Goal: Task Accomplishment & Management: Use online tool/utility

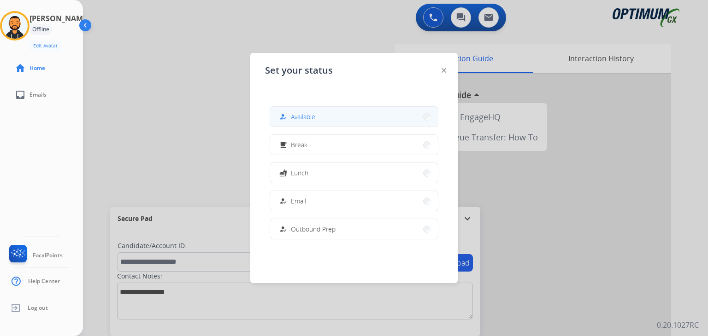
click at [321, 115] on button "how_to_reg Available" at bounding box center [354, 117] width 168 height 20
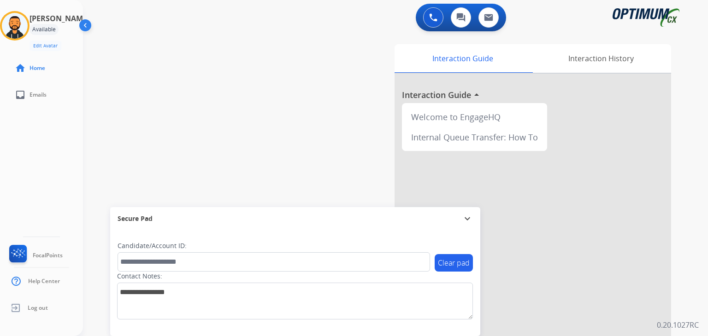
click at [67, 153] on div "Juan Pablo Available Edit Avatar Agent: Juan Pablo Routing Profile: BIL_Renewal…" at bounding box center [41, 168] width 83 height 336
click at [27, 29] on img at bounding box center [15, 26] width 26 height 26
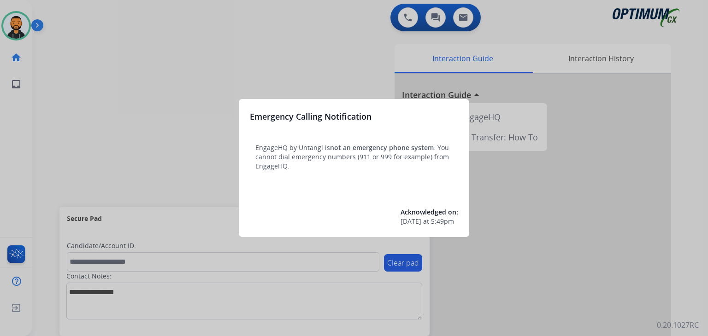
click at [81, 87] on div at bounding box center [354, 168] width 708 height 336
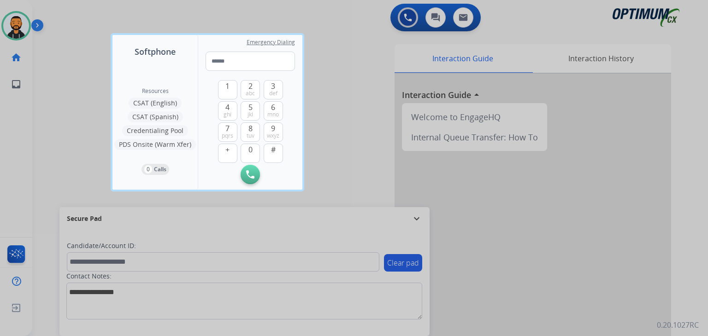
click at [74, 87] on div at bounding box center [354, 168] width 708 height 336
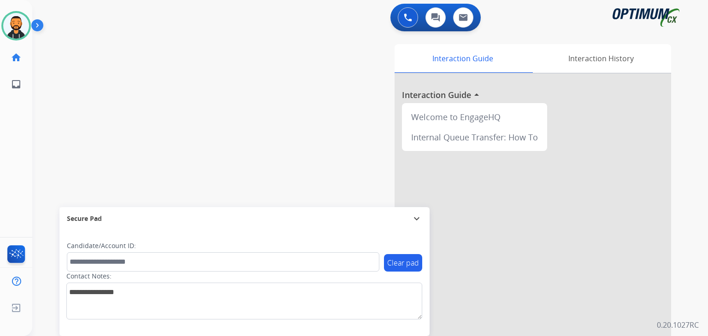
click at [32, 24] on img at bounding box center [39, 27] width 16 height 18
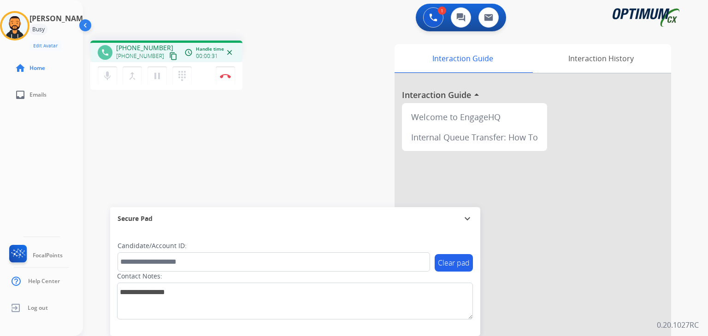
click at [169, 56] on mat-icon "content_copy" at bounding box center [173, 56] width 8 height 8
click at [224, 80] on button "Disconnect" at bounding box center [225, 75] width 19 height 19
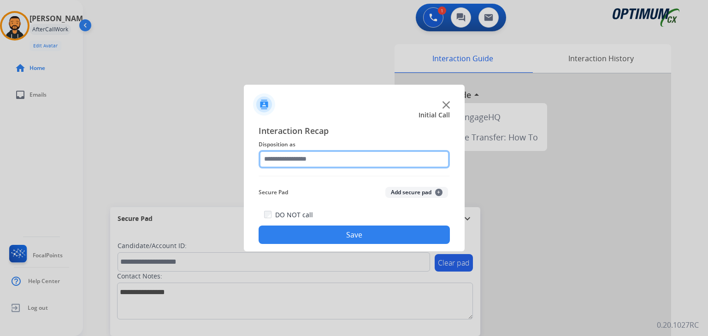
click at [279, 156] on input "text" at bounding box center [354, 159] width 191 height 18
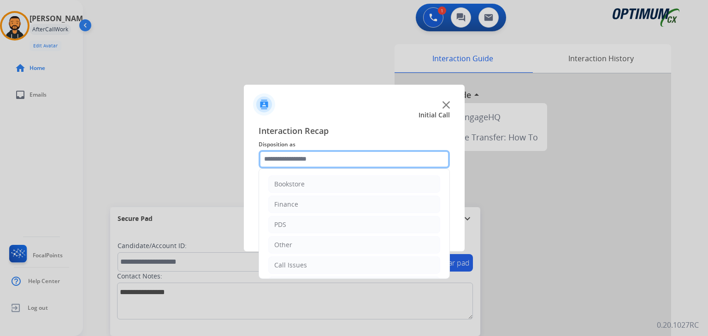
scroll to position [61, 0]
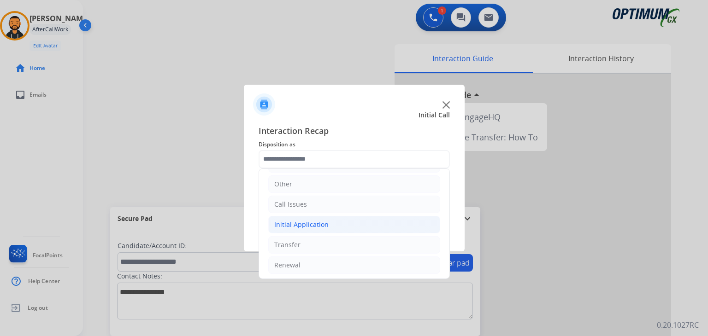
click at [325, 227] on div "Initial Application" at bounding box center [301, 224] width 54 height 9
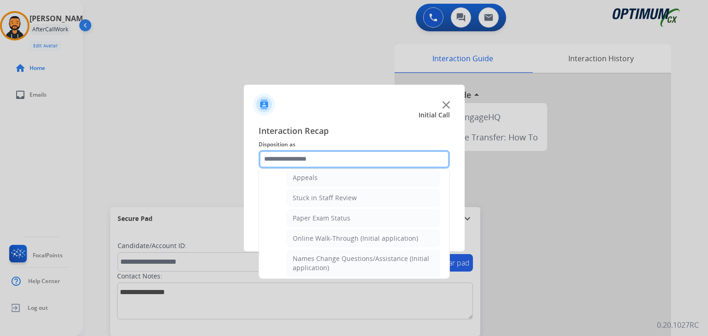
scroll to position [171, 0]
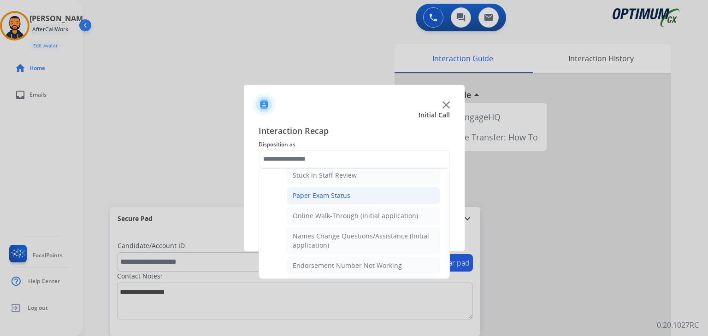
click at [363, 190] on li "Paper Exam Status" at bounding box center [363, 196] width 153 height 18
type input "**********"
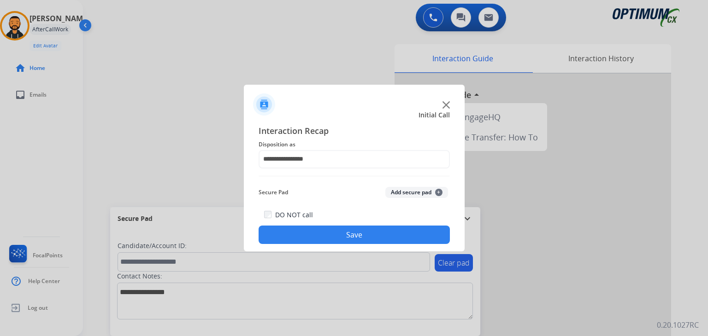
click at [363, 236] on button "Save" at bounding box center [354, 235] width 191 height 18
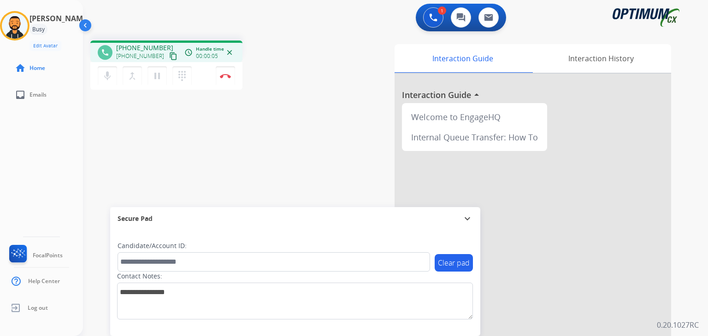
click at [168, 54] on button "content_copy" at bounding box center [173, 56] width 11 height 11
click at [169, 58] on mat-icon "content_copy" at bounding box center [173, 56] width 8 height 8
click at [226, 72] on button "Disconnect" at bounding box center [225, 75] width 19 height 19
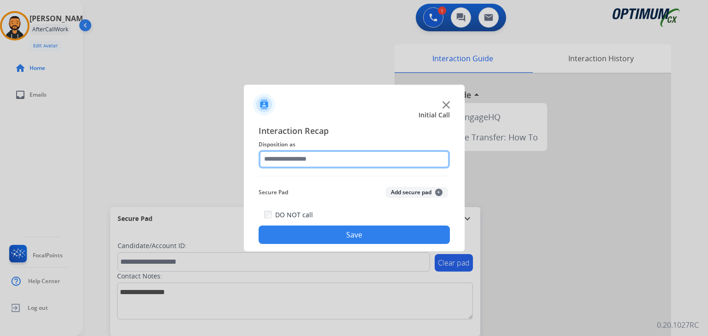
click at [363, 157] on input "text" at bounding box center [354, 159] width 191 height 18
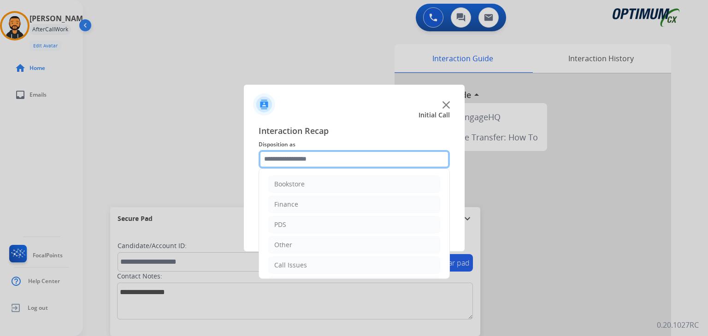
scroll to position [61, 0]
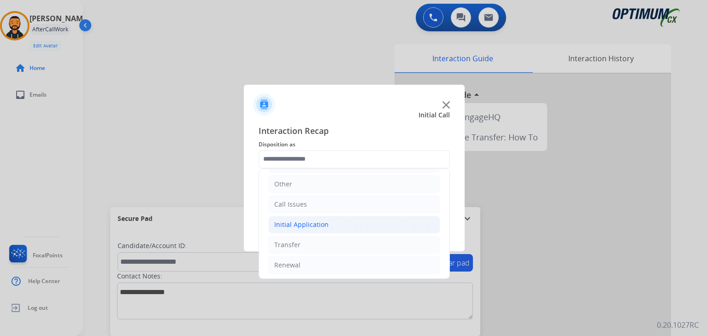
click at [305, 227] on div "Initial Application" at bounding box center [301, 224] width 54 height 9
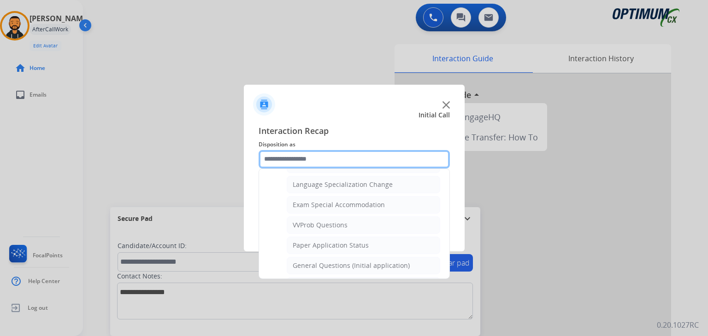
scroll to position [466, 0]
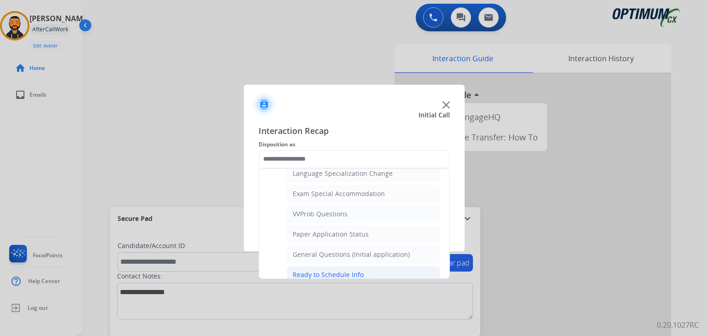
click at [358, 270] on div "Ready to Schedule Info" at bounding box center [328, 274] width 71 height 9
type input "**********"
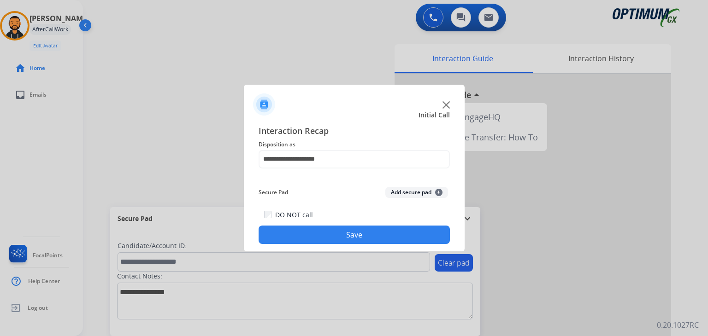
click at [336, 240] on button "Save" at bounding box center [354, 235] width 191 height 18
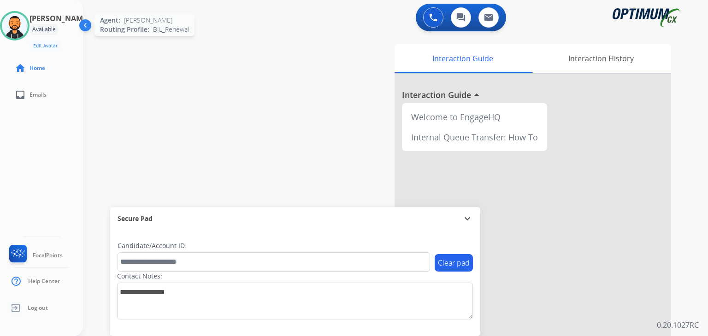
click at [24, 29] on img at bounding box center [15, 26] width 26 height 26
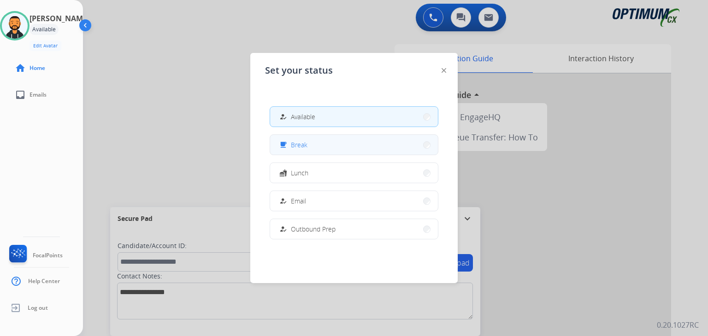
click at [326, 154] on div "free_breakfast Break" at bounding box center [354, 145] width 169 height 21
click at [339, 145] on button "free_breakfast Break" at bounding box center [354, 145] width 168 height 20
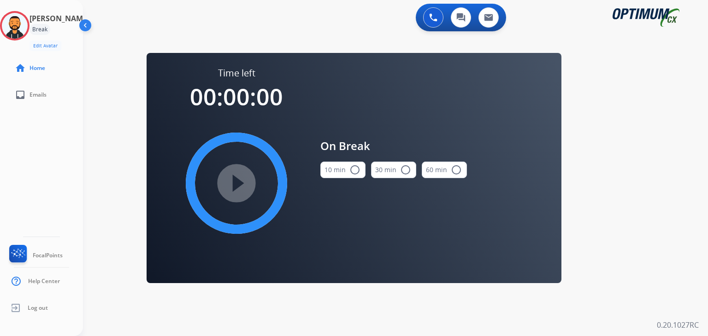
click at [345, 169] on button "10 min radio_button_unchecked" at bounding box center [342, 170] width 45 height 17
click at [241, 183] on mat-icon "play_circle_filled" at bounding box center [236, 183] width 11 height 11
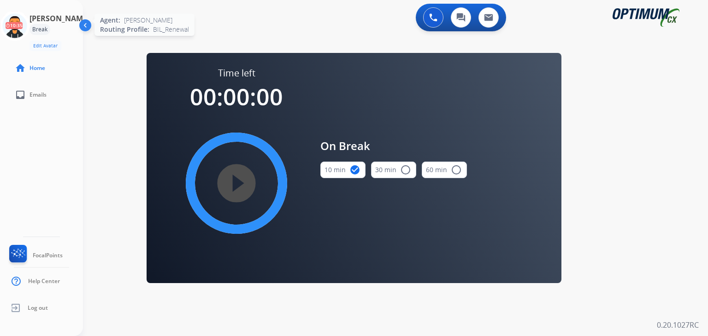
click at [23, 18] on icon at bounding box center [15, 26] width 30 height 30
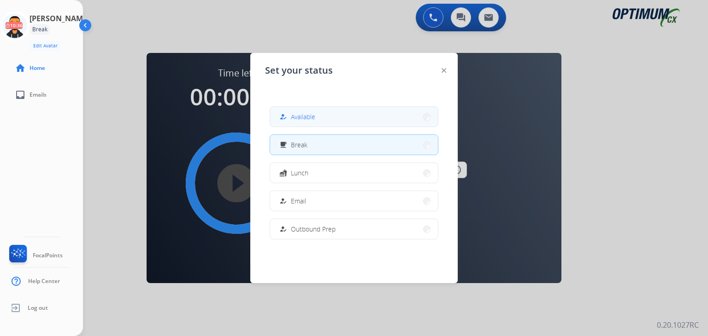
click at [295, 115] on span "Available" at bounding box center [303, 117] width 24 height 10
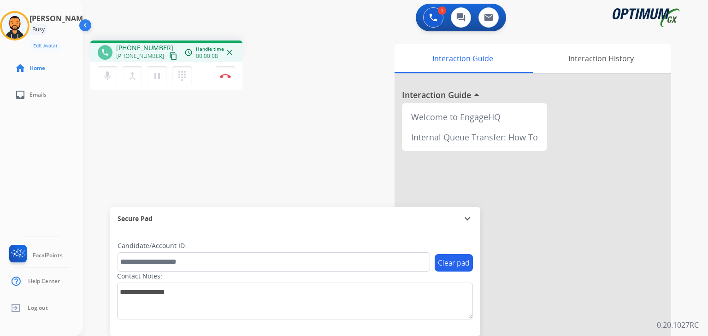
click at [169, 59] on mat-icon "content_copy" at bounding box center [173, 56] width 8 height 8
click at [227, 76] on img at bounding box center [225, 76] width 11 height 5
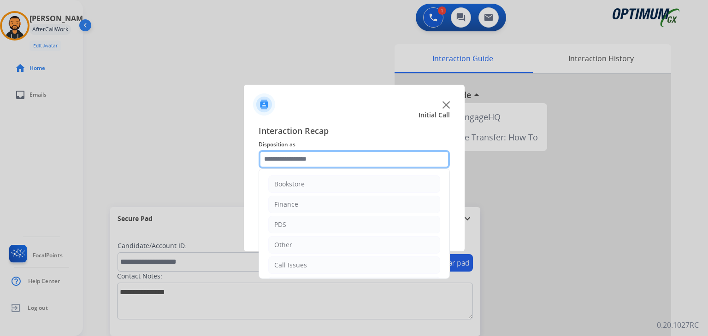
click at [305, 165] on input "text" at bounding box center [354, 159] width 191 height 18
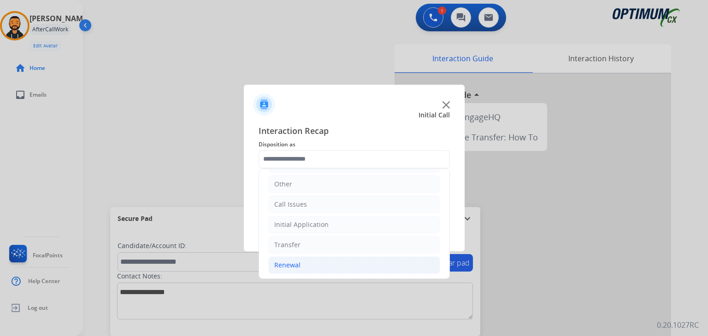
click at [293, 264] on div "Renewal" at bounding box center [287, 265] width 26 height 9
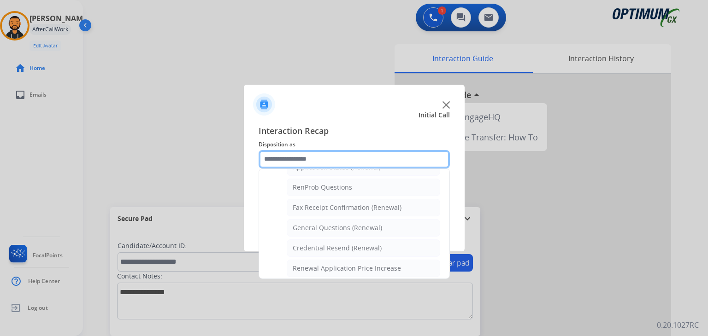
scroll to position [234, 0]
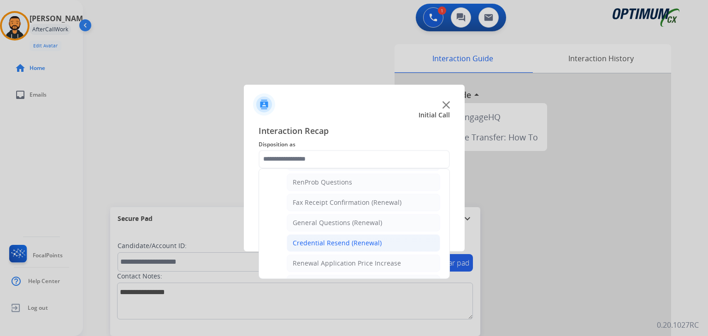
click at [388, 241] on li "Credential Resend (Renewal)" at bounding box center [363, 244] width 153 height 18
type input "**********"
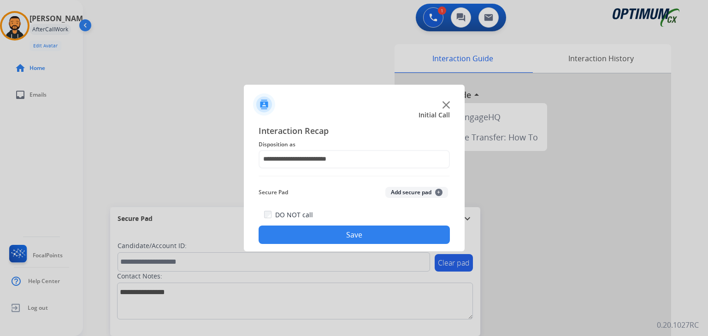
click at [358, 236] on button "Save" at bounding box center [354, 235] width 191 height 18
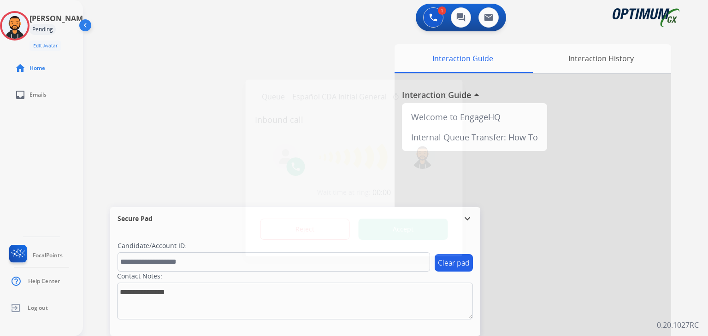
click at [399, 230] on button "Accept" at bounding box center [403, 229] width 89 height 21
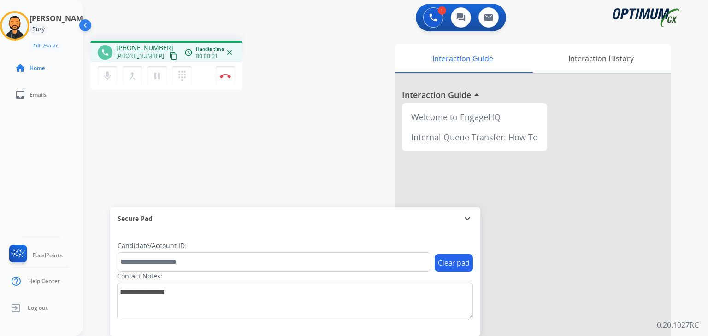
click at [169, 54] on mat-icon "content_copy" at bounding box center [173, 56] width 8 height 8
click at [225, 77] on img at bounding box center [225, 76] width 11 height 5
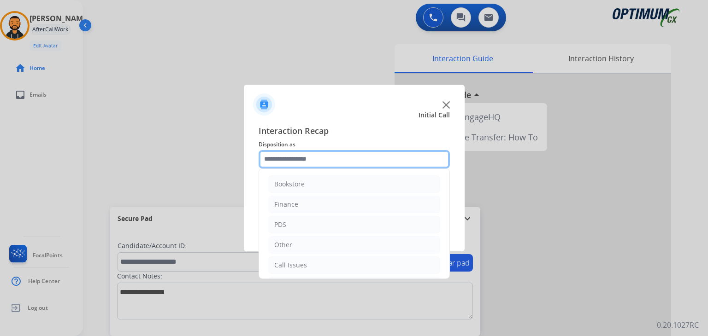
click at [312, 167] on input "text" at bounding box center [354, 159] width 191 height 18
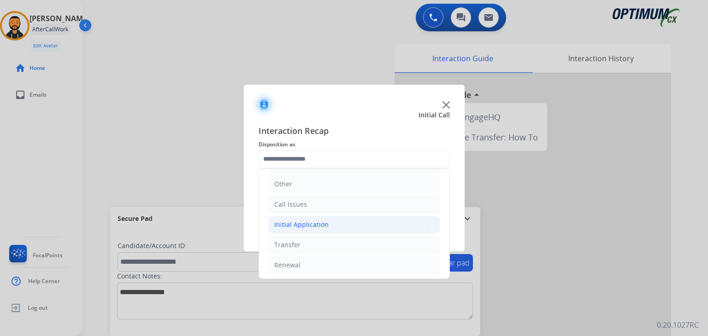
click at [300, 231] on li "Initial Application" at bounding box center [354, 225] width 172 height 18
click at [297, 261] on div "Appeals" at bounding box center [305, 265] width 25 height 9
type input "*******"
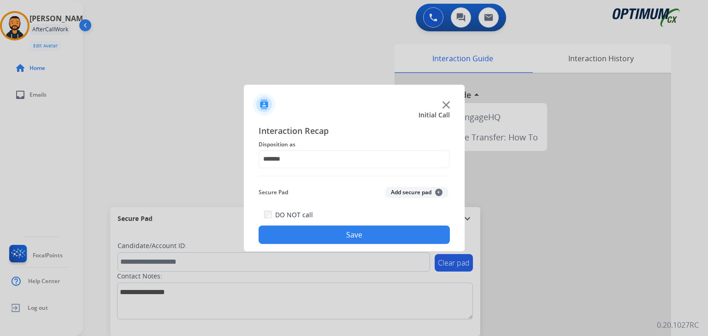
click at [308, 226] on div "DO NOT call Save" at bounding box center [354, 226] width 191 height 35
click at [272, 231] on button "Save" at bounding box center [354, 235] width 191 height 18
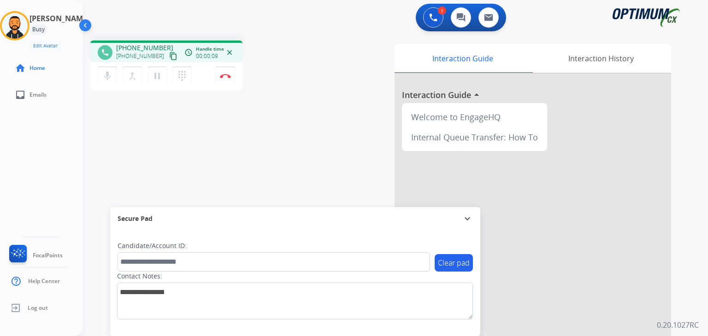
click at [169, 58] on mat-icon "content_copy" at bounding box center [173, 56] width 8 height 8
click at [222, 71] on button "Disconnect" at bounding box center [225, 75] width 19 height 19
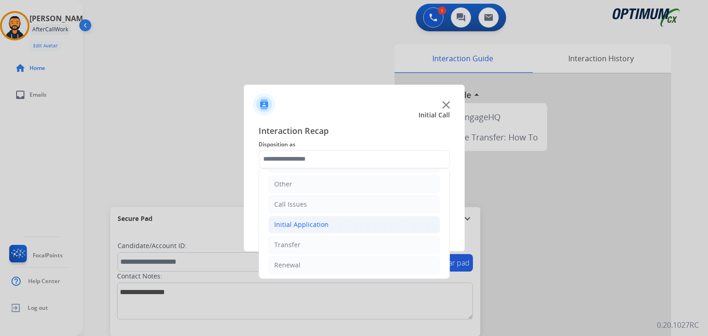
click at [309, 222] on div "Initial Application" at bounding box center [301, 224] width 54 height 9
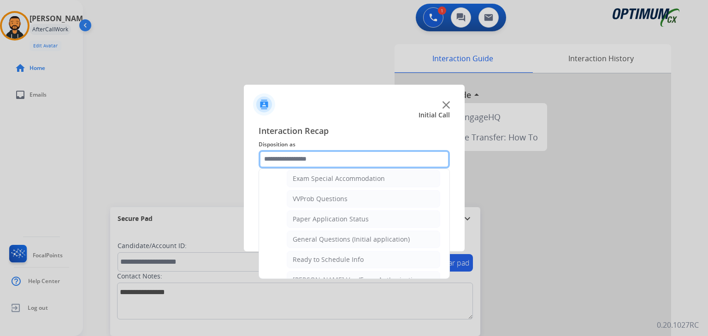
scroll to position [494, 0]
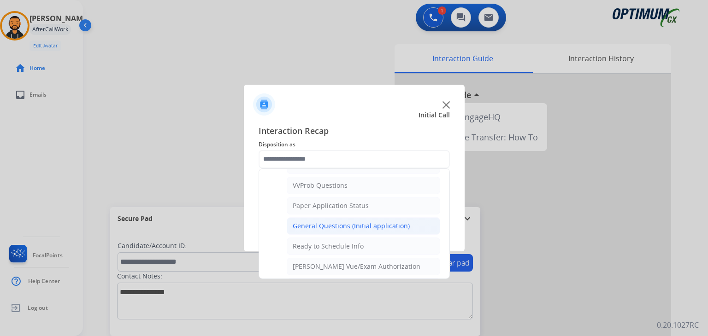
click at [396, 223] on div "General Questions (Initial application)" at bounding box center [351, 226] width 117 height 9
type input "**********"
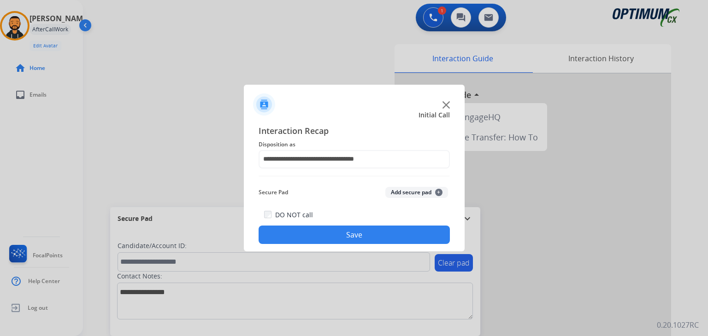
click at [367, 230] on button "Save" at bounding box center [354, 235] width 191 height 18
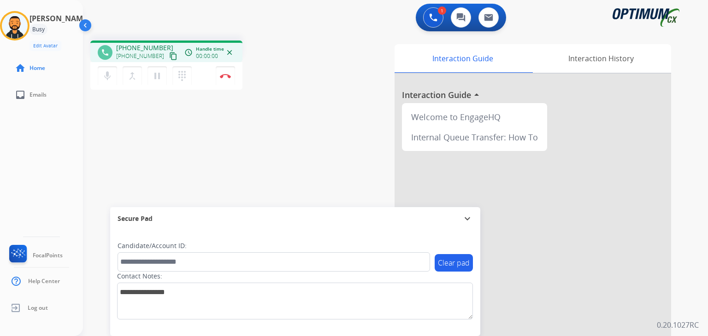
click at [169, 57] on mat-icon "content_copy" at bounding box center [173, 56] width 8 height 8
click at [227, 71] on button "Disconnect" at bounding box center [225, 75] width 19 height 19
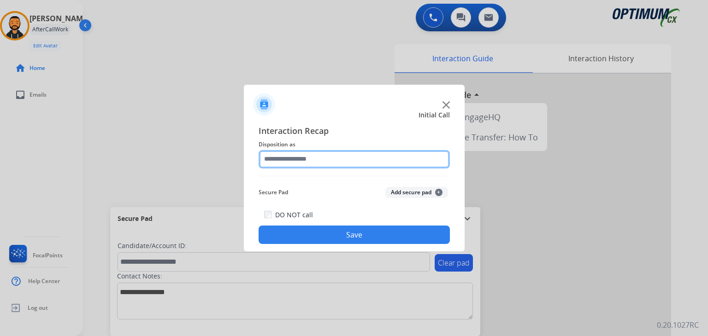
click at [341, 155] on input "text" at bounding box center [354, 159] width 191 height 18
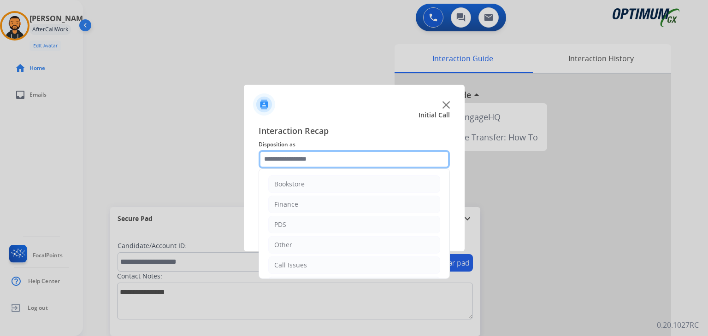
scroll to position [61, 0]
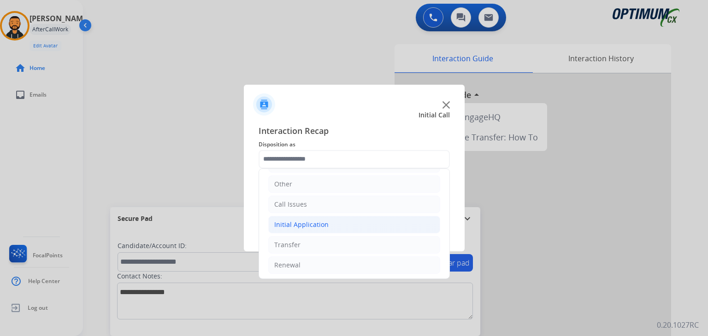
click at [320, 231] on li "Initial Application" at bounding box center [354, 225] width 172 height 18
click at [303, 264] on div "Appeals" at bounding box center [305, 265] width 25 height 9
type input "*******"
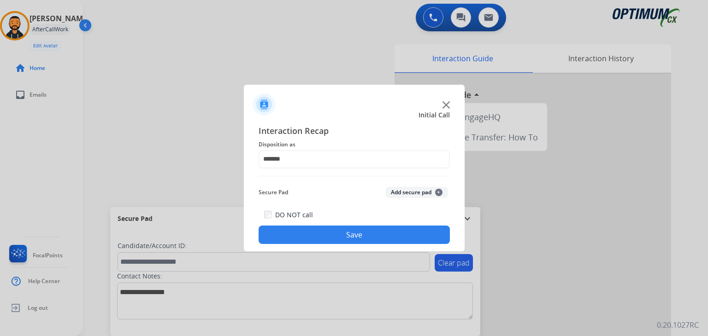
click at [352, 235] on button "Save" at bounding box center [354, 235] width 191 height 18
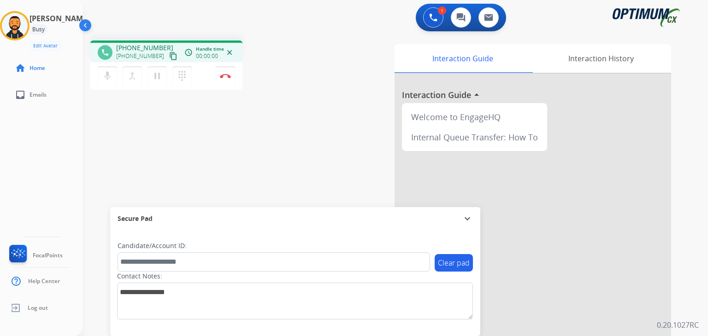
click at [169, 58] on mat-icon "content_copy" at bounding box center [173, 56] width 8 height 8
click at [233, 79] on button "Disconnect" at bounding box center [225, 75] width 19 height 19
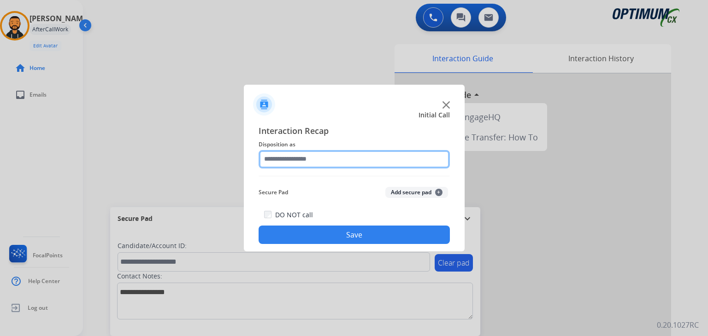
click at [321, 158] on input "text" at bounding box center [354, 159] width 191 height 18
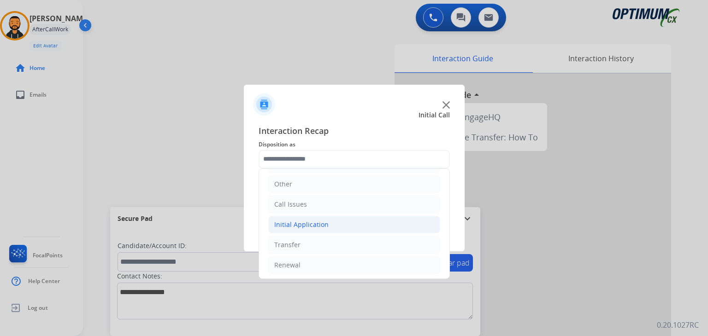
click at [311, 225] on div "Initial Application" at bounding box center [301, 224] width 54 height 9
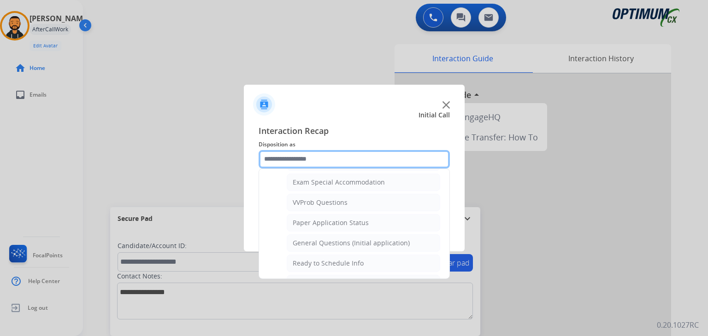
scroll to position [479, 0]
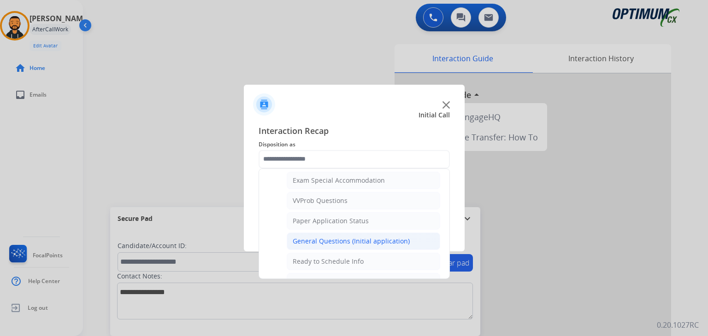
click at [374, 237] on div "General Questions (Initial application)" at bounding box center [351, 241] width 117 height 9
type input "**********"
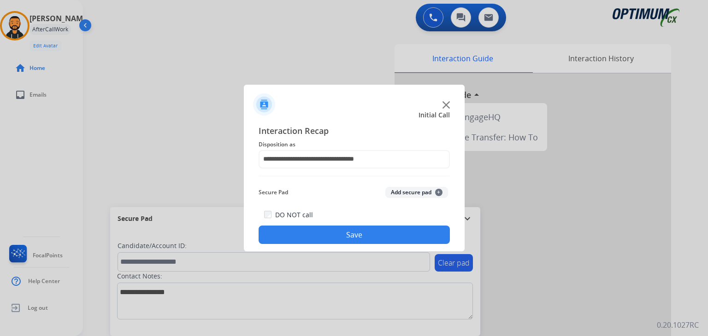
click at [360, 234] on button "Save" at bounding box center [354, 235] width 191 height 18
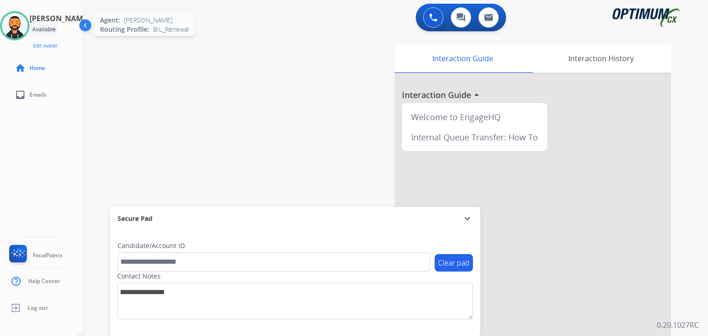
click at [20, 26] on img at bounding box center [15, 26] width 26 height 26
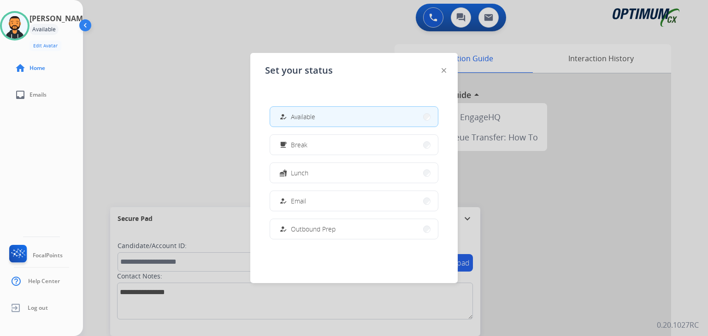
scroll to position [230, 0]
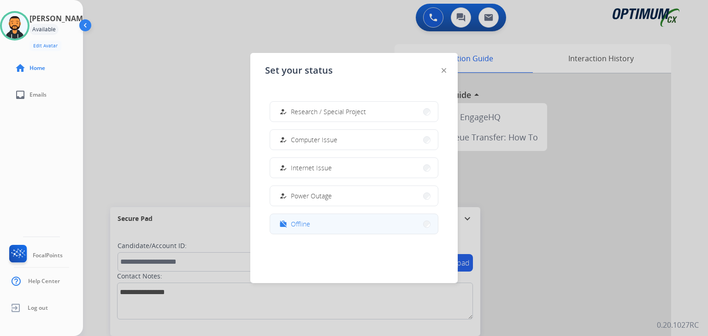
click at [347, 229] on button "work_off Offline" at bounding box center [354, 224] width 168 height 20
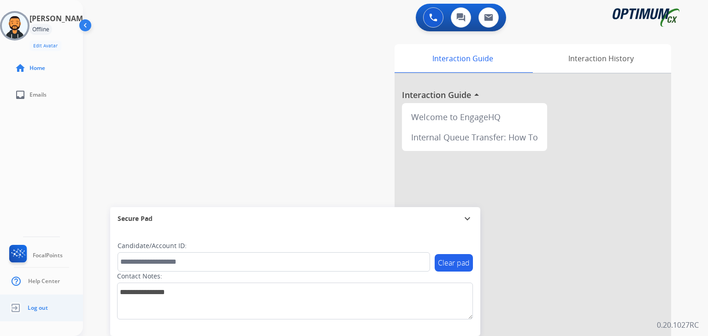
click at [32, 308] on span "Log out" at bounding box center [38, 308] width 20 height 7
